Goal: Check status: Check status

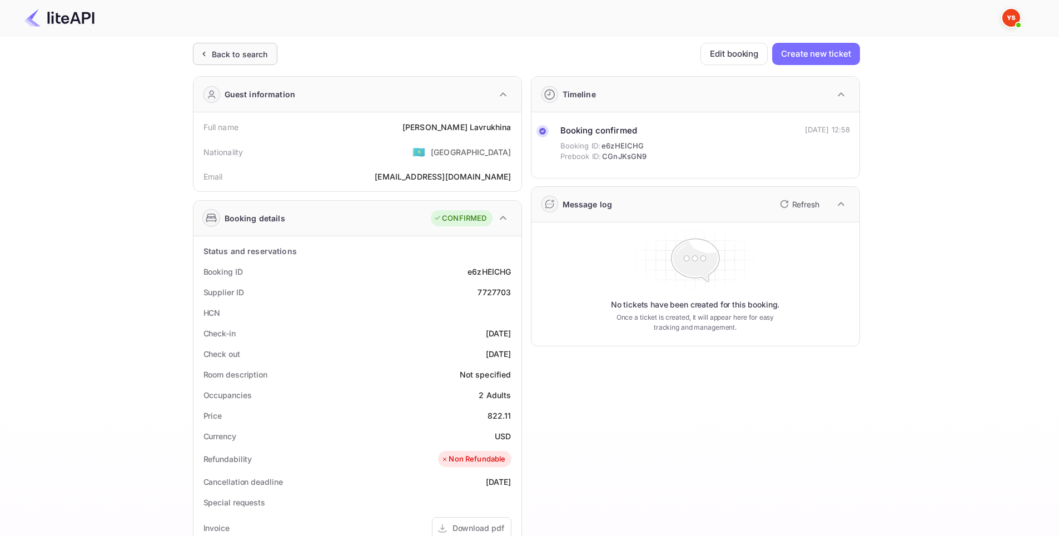
click at [213, 54] on div "Back to search" at bounding box center [240, 54] width 56 height 12
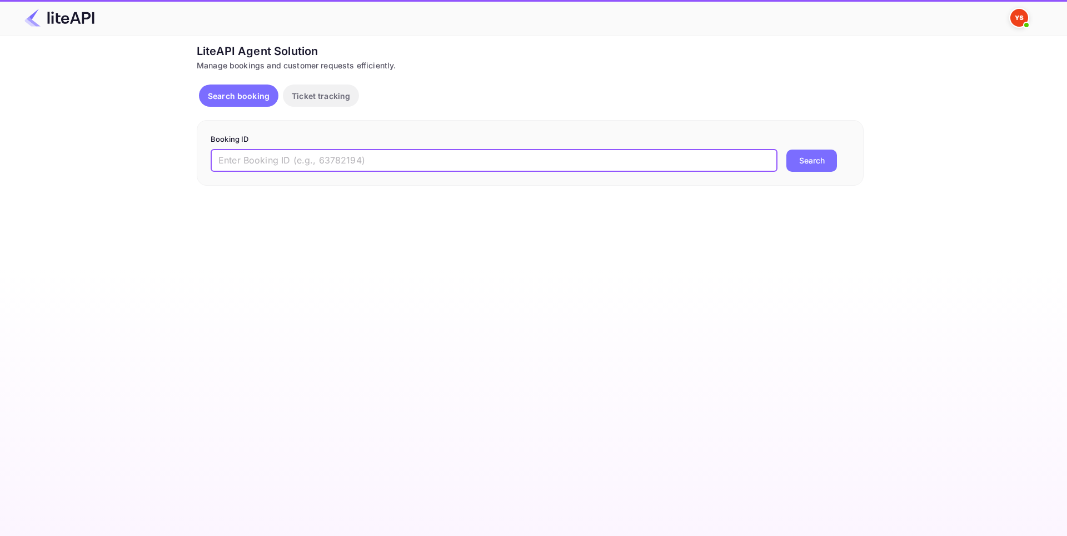
click at [352, 163] on input "text" at bounding box center [494, 161] width 567 height 22
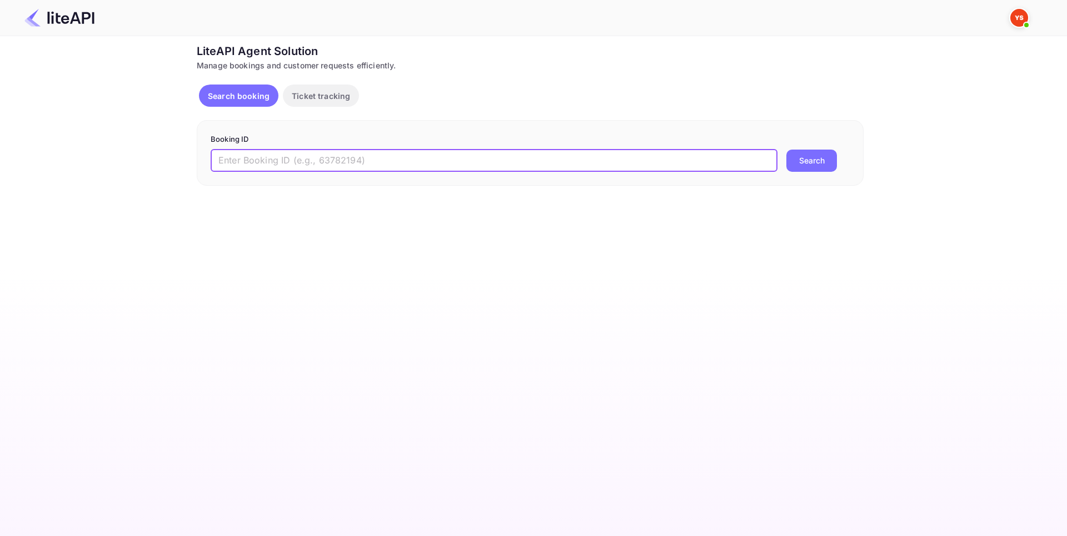
paste input "8824033"
type input "8824033"
click at [811, 161] on button "Search" at bounding box center [812, 161] width 51 height 22
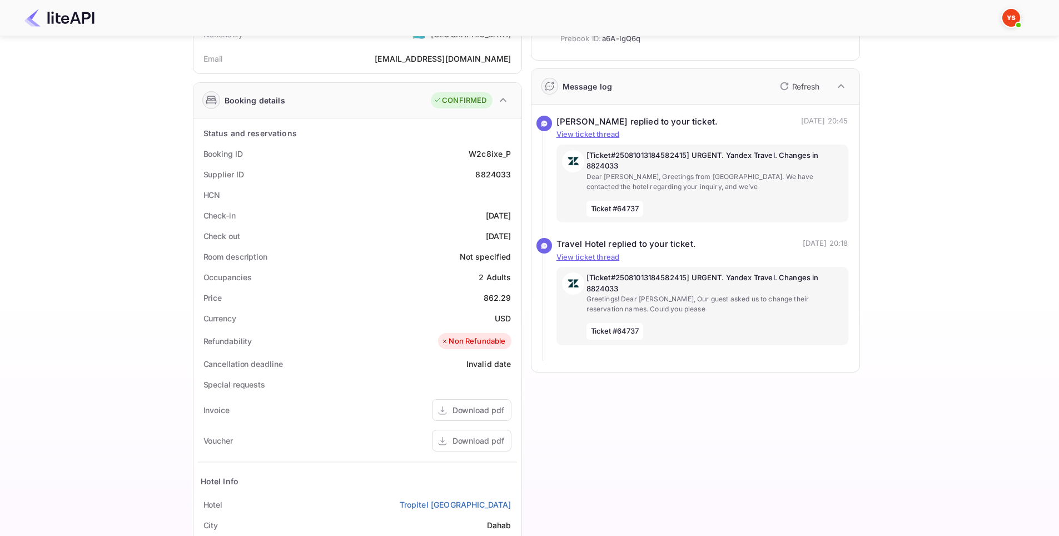
scroll to position [222, 0]
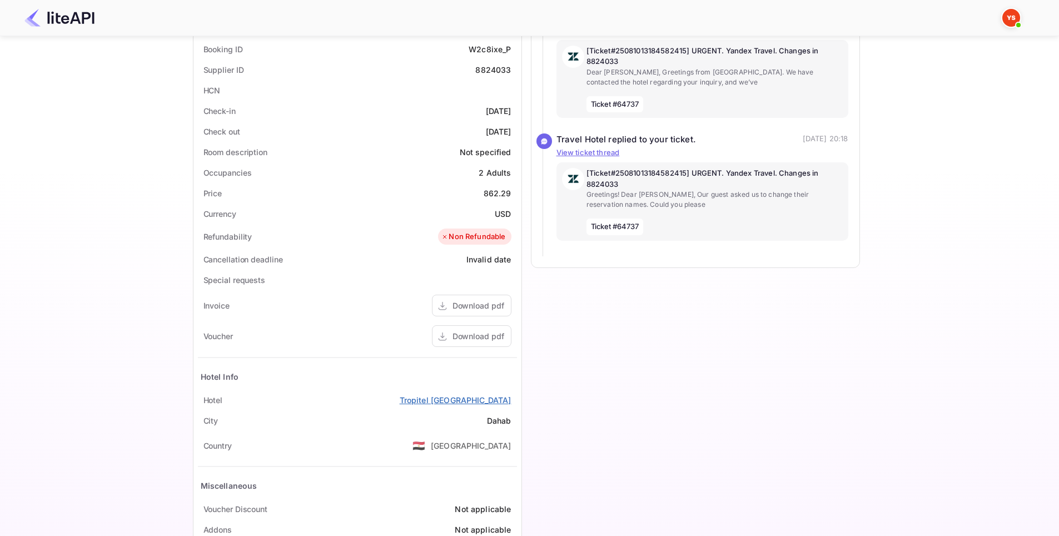
click at [452, 402] on link "Tropitel [GEOGRAPHIC_DATA]" at bounding box center [456, 400] width 112 height 12
click at [460, 341] on div "Download pdf" at bounding box center [479, 336] width 52 height 12
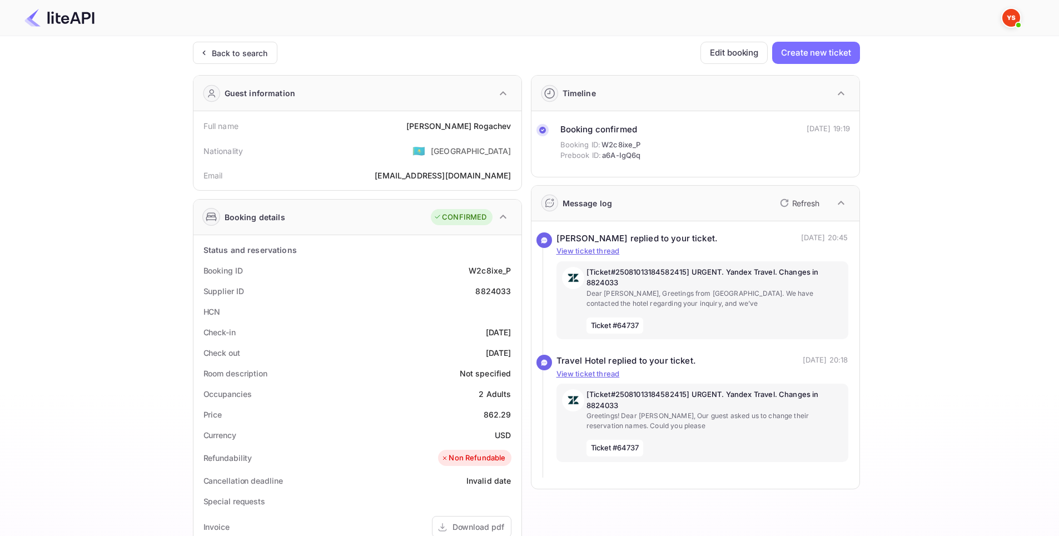
scroll to position [0, 0]
drag, startPoint x: 195, startPoint y: 119, endPoint x: 513, endPoint y: 125, distance: 317.5
click at [513, 125] on div "Full name [PERSON_NAME] Nationality 🇰🇿 [DEMOGRAPHIC_DATA] Email [EMAIL_ADDRESS]…" at bounding box center [357, 151] width 328 height 79
copy div "Full name [PERSON_NAME]"
drag, startPoint x: 198, startPoint y: 332, endPoint x: 513, endPoint y: 354, distance: 315.4
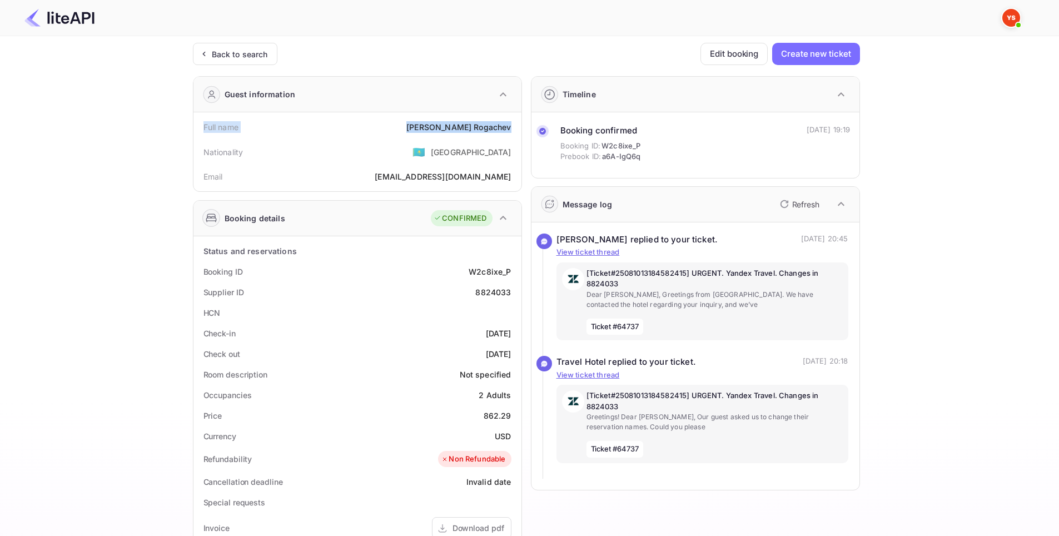
click at [513, 354] on div "Status and reservations Booking ID W2c8ixe_P Supplier ID 8824033 HCN Check-in […" at bounding box center [357, 511] width 328 height 551
copy div "Check-in [DATE] Check out [DATE]"
drag, startPoint x: 206, startPoint y: 292, endPoint x: 514, endPoint y: 285, distance: 308.1
click at [510, 295] on div "Supplier ID 8824033" at bounding box center [357, 292] width 319 height 21
copy div "upplier ID 8824033"
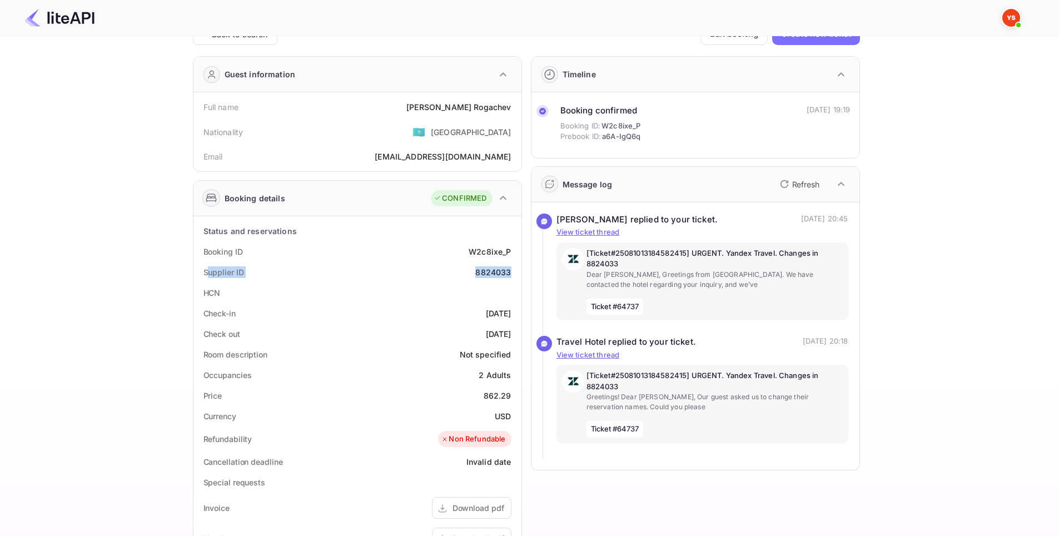
scroll to position [273, 0]
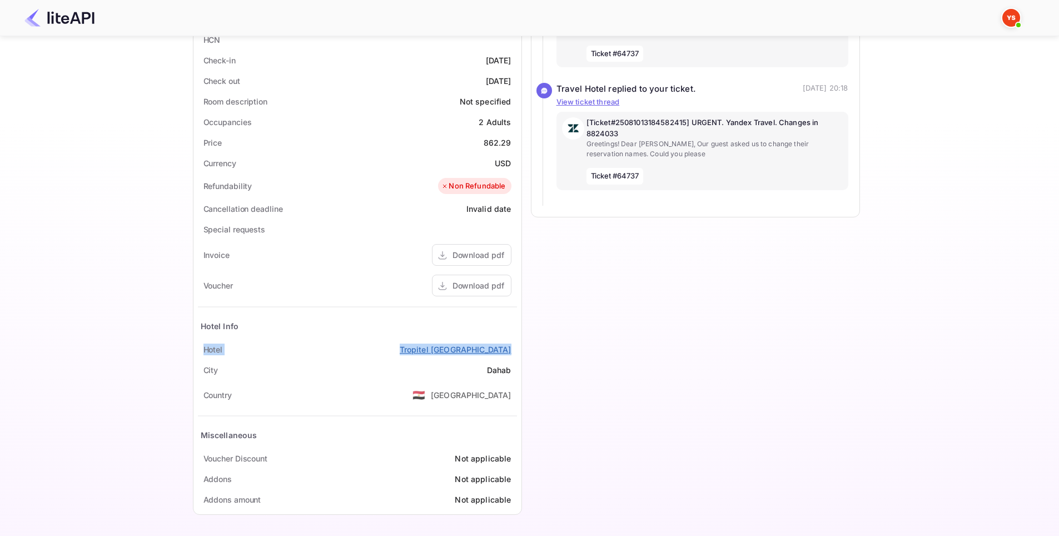
drag, startPoint x: 217, startPoint y: 348, endPoint x: 510, endPoint y: 344, distance: 293.0
click at [510, 344] on div "[GEOGRAPHIC_DATA]" at bounding box center [357, 349] width 319 height 21
copy div "[GEOGRAPHIC_DATA]"
